Goal: Information Seeking & Learning: Check status

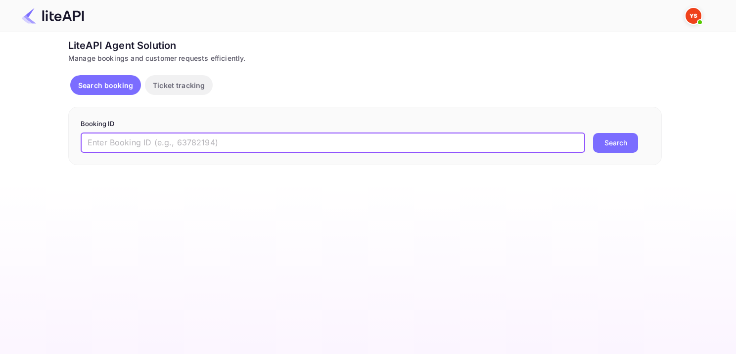
click at [397, 143] on input "text" at bounding box center [333, 143] width 505 height 20
paste input "9229701"
type input "9229701"
click at [607, 137] on button "Search" at bounding box center [615, 143] width 45 height 20
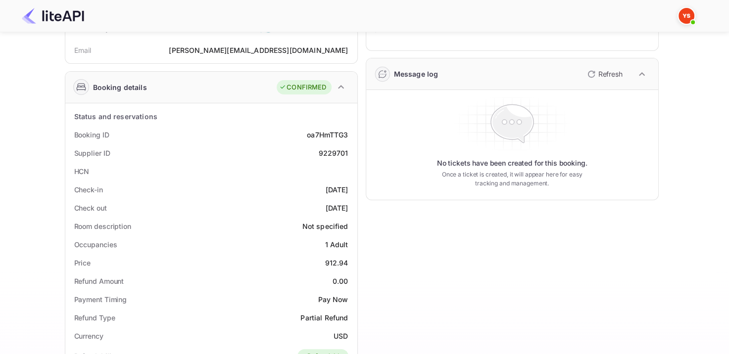
scroll to position [99, 0]
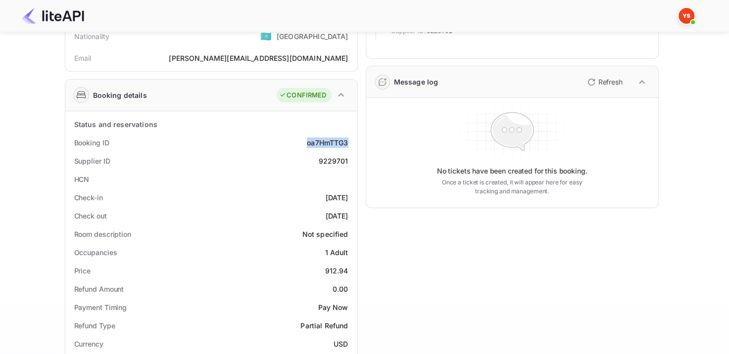
drag, startPoint x: 302, startPoint y: 142, endPoint x: 347, endPoint y: 141, distance: 44.6
click at [347, 141] on div "Booking ID oa7HmTTG3" at bounding box center [211, 143] width 284 height 18
copy div "oa7HmTTG3"
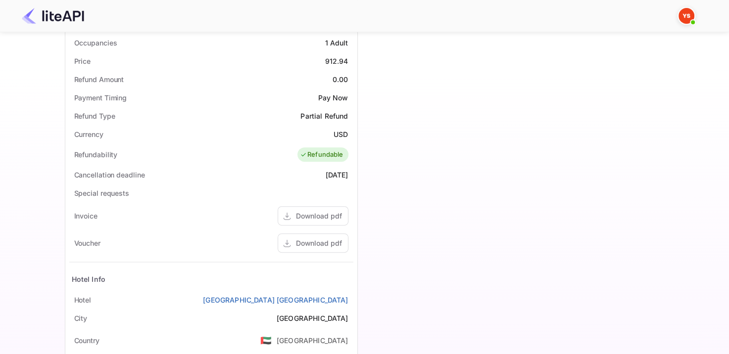
scroll to position [172, 0]
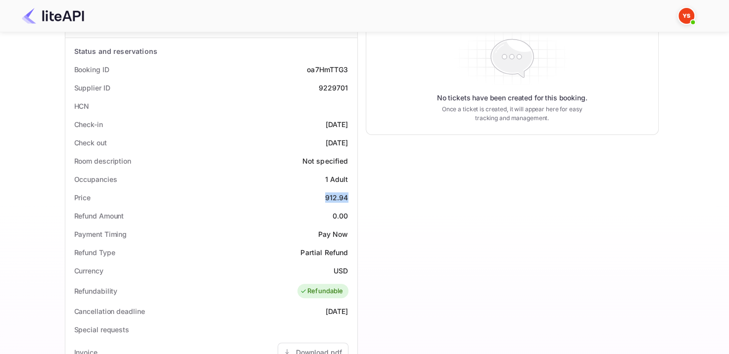
drag, startPoint x: 319, startPoint y: 194, endPoint x: 352, endPoint y: 192, distance: 33.7
click at [352, 192] on div "Price 912.94" at bounding box center [211, 198] width 284 height 18
copy div "912.94"
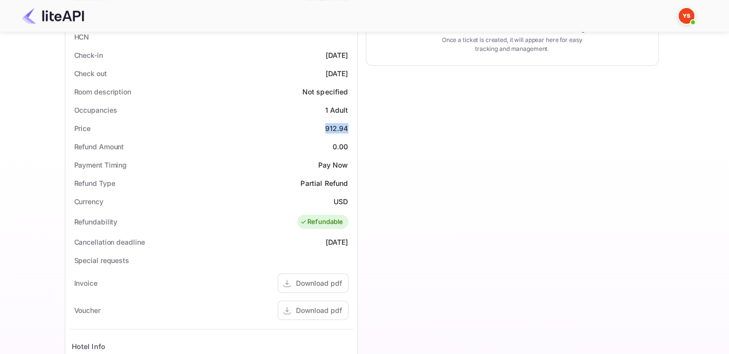
scroll to position [420, 0]
